Goal: Information Seeking & Learning: Learn about a topic

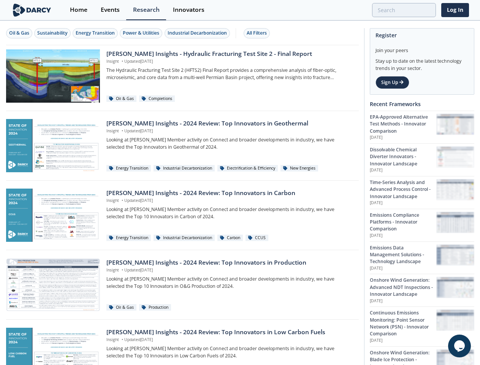
click at [19, 33] on div "Oil & Gas" at bounding box center [19, 33] width 20 height 7
click at [53, 33] on div "Sustainability" at bounding box center [52, 33] width 30 height 7
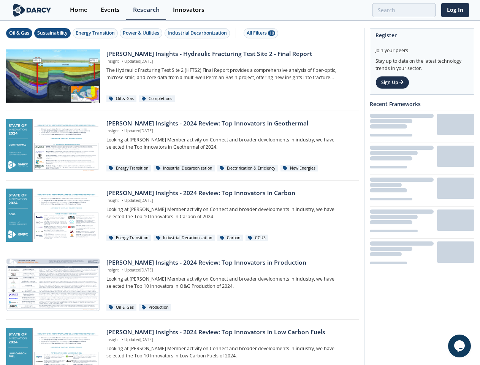
click at [96, 33] on div "Energy Transition" at bounding box center [95, 33] width 39 height 7
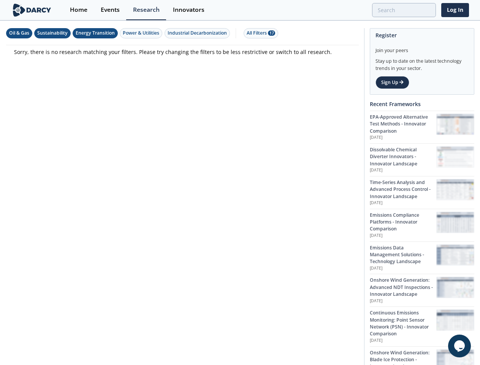
click at [142, 33] on div "Power & Utilities" at bounding box center [141, 33] width 37 height 7
